Goal: Transaction & Acquisition: Purchase product/service

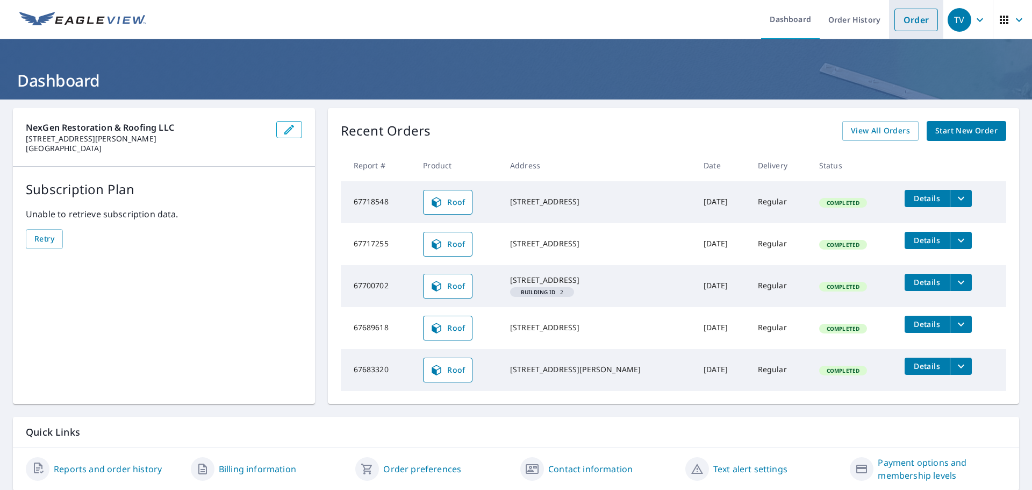
click at [900, 22] on link "Order" at bounding box center [917, 20] width 44 height 23
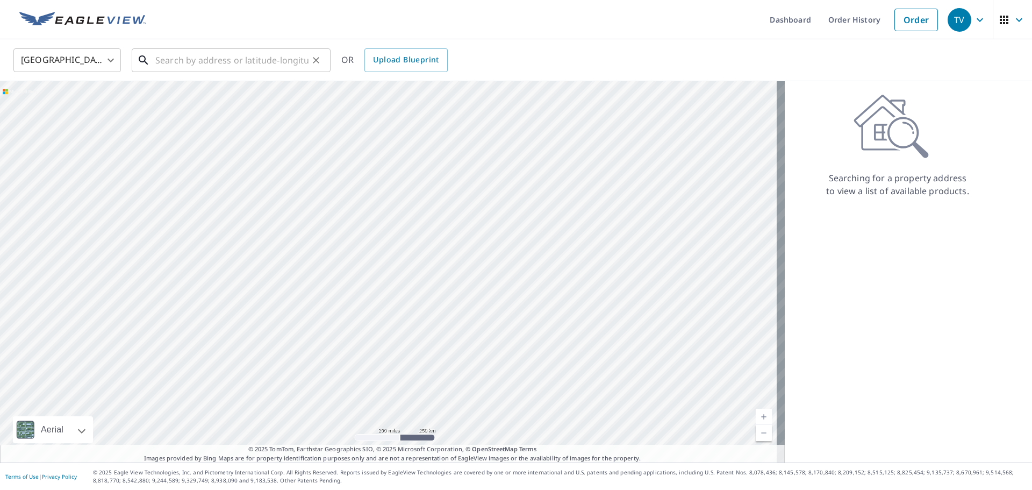
click at [169, 60] on input "text" at bounding box center [231, 60] width 153 height 30
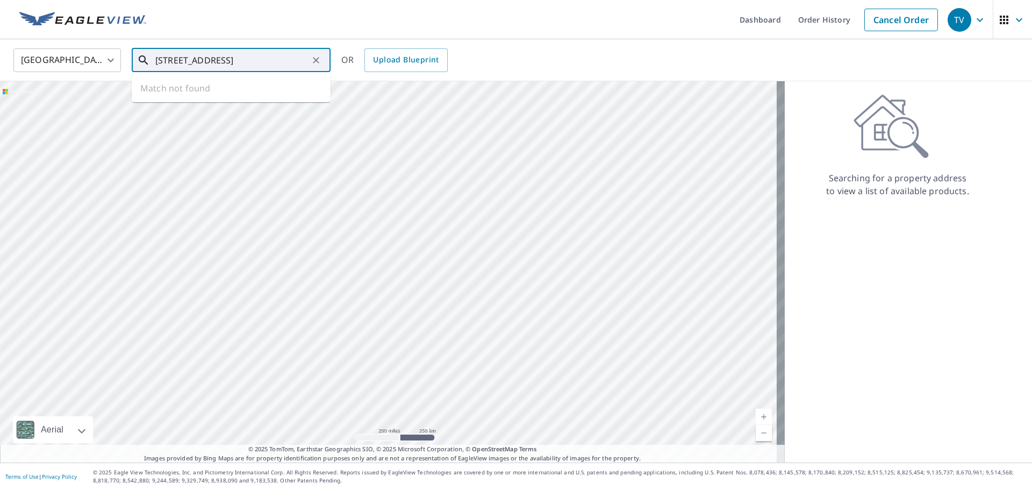
click at [252, 63] on input "[STREET_ADDRESS]" at bounding box center [231, 60] width 153 height 30
click at [286, 62] on input "2305 locust wood, [GEOGRAPHIC_DATA]" at bounding box center [231, 60] width 153 height 30
click at [206, 61] on input "2305 locust wood" at bounding box center [231, 60] width 153 height 30
click at [216, 103] on p "[GEOGRAPHIC_DATA]" at bounding box center [237, 103] width 169 height 11
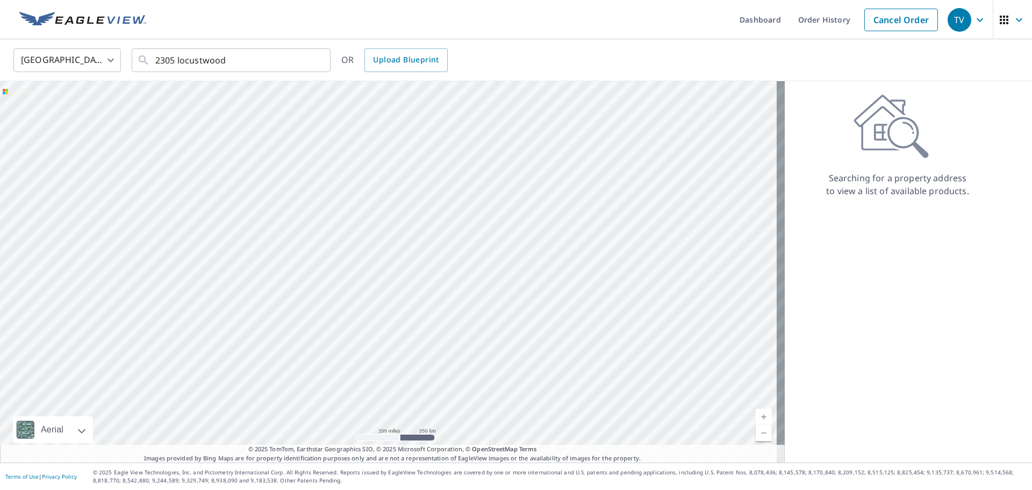
type input "[STREET_ADDRESS]"
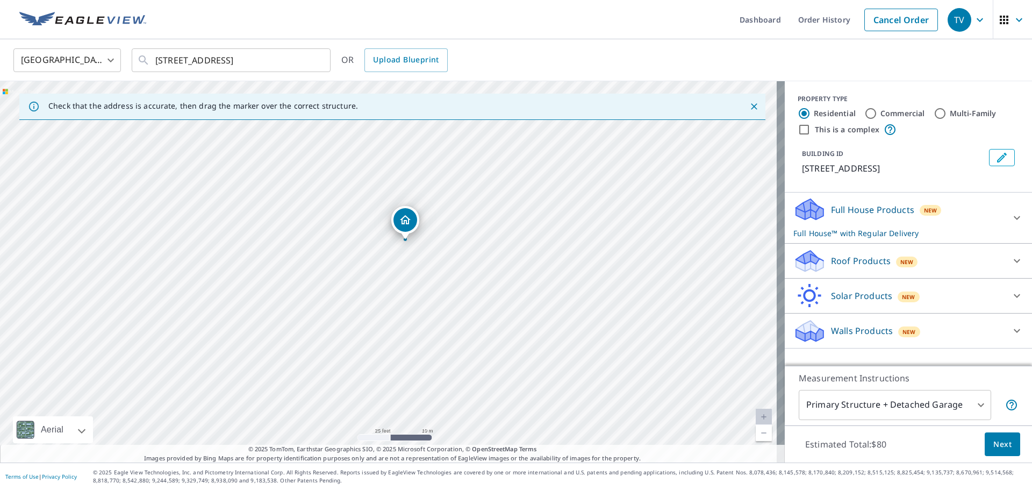
click at [831, 267] on p "Roof Products" at bounding box center [861, 260] width 60 height 13
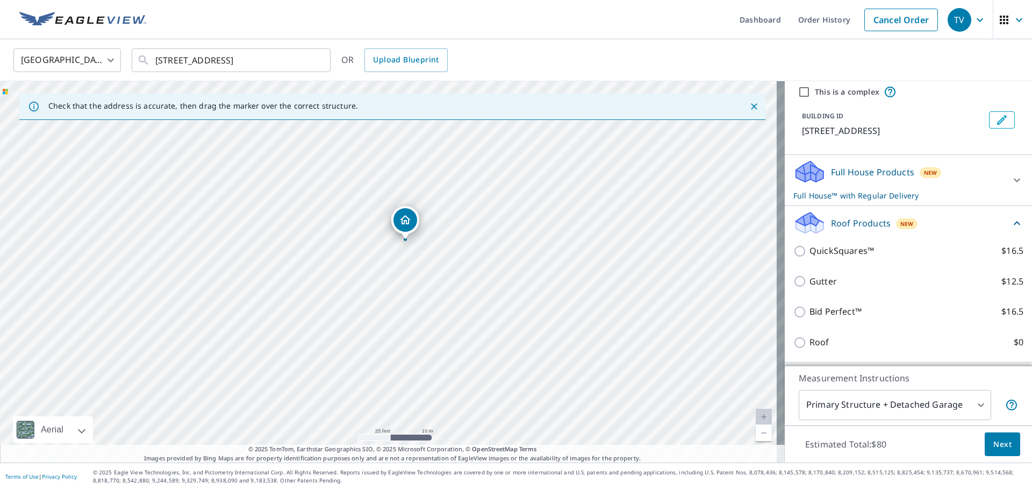
scroll to position [117, 0]
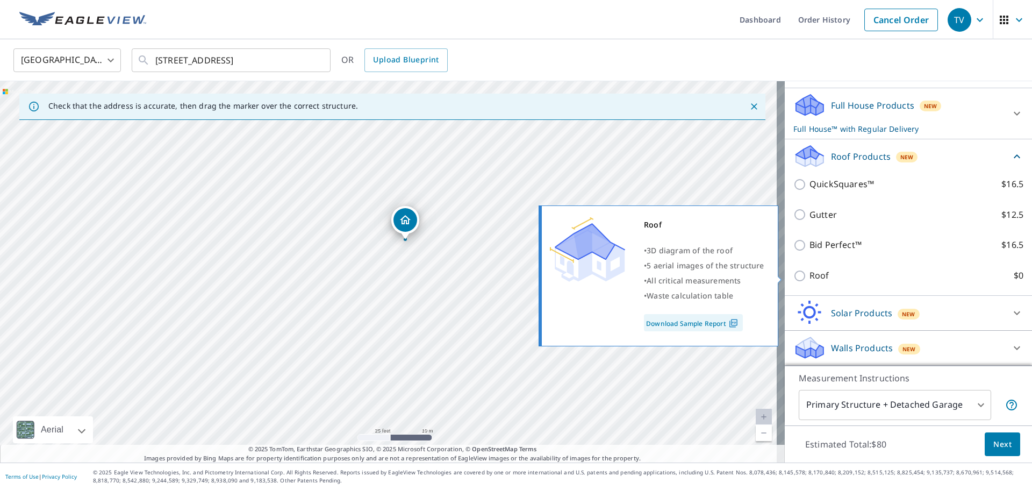
click at [794, 278] on input "Roof $0" at bounding box center [802, 275] width 16 height 13
checkbox input "true"
type input "3"
checkbox input "false"
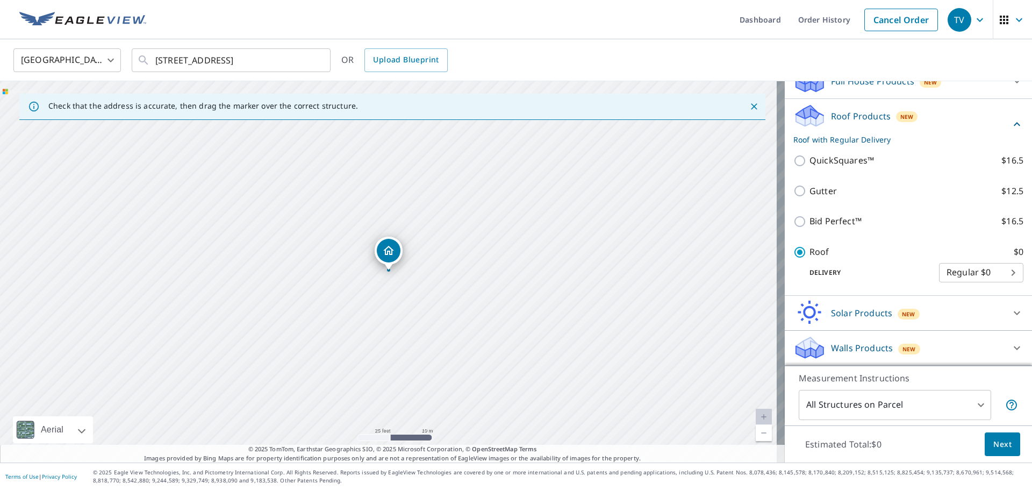
scroll to position [112, 0]
click at [994, 448] on span "Next" at bounding box center [1003, 444] width 18 height 13
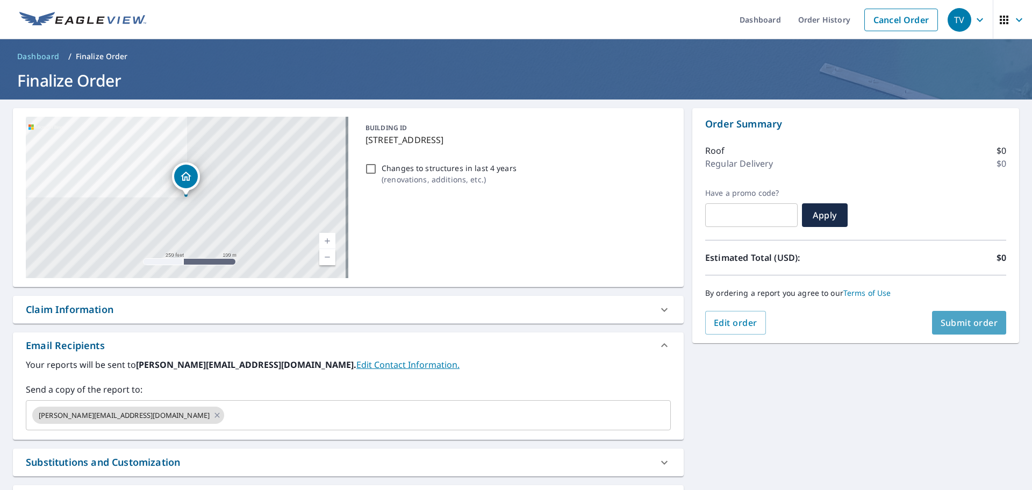
click at [970, 325] on span "Submit order" at bounding box center [970, 323] width 58 height 12
